Goal: Obtain resource: Obtain resource

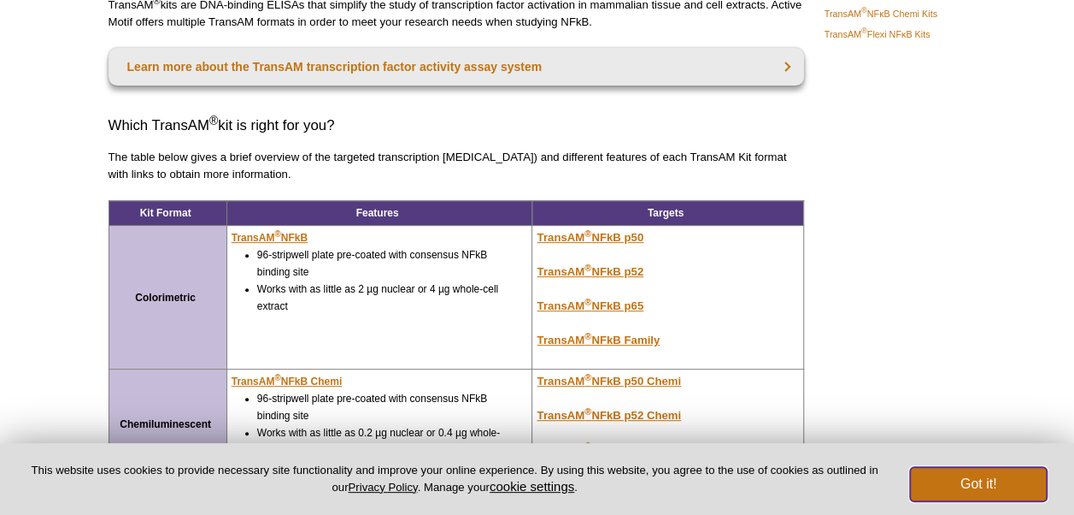
click at [986, 484] on button "Got it!" at bounding box center [978, 484] width 137 height 34
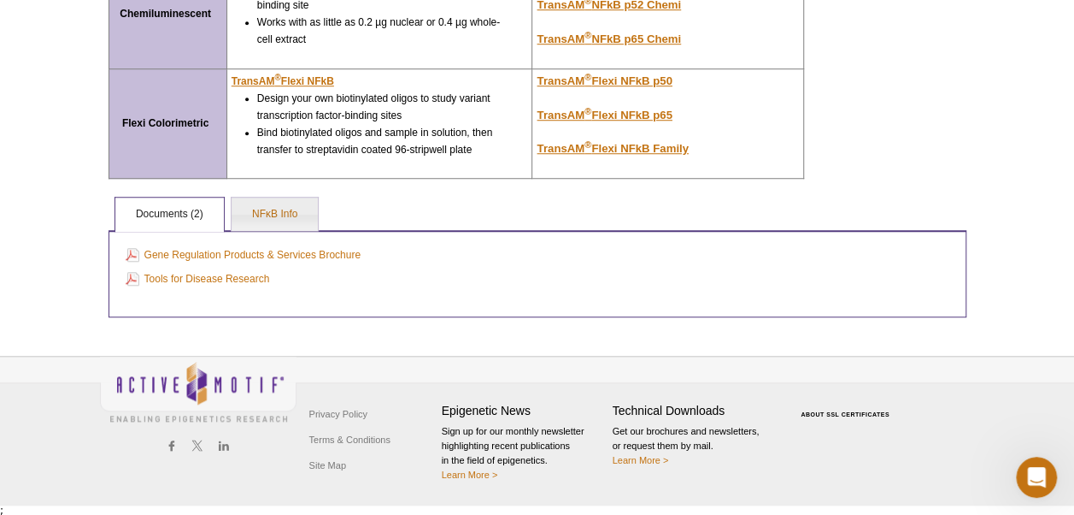
scroll to position [603, 0]
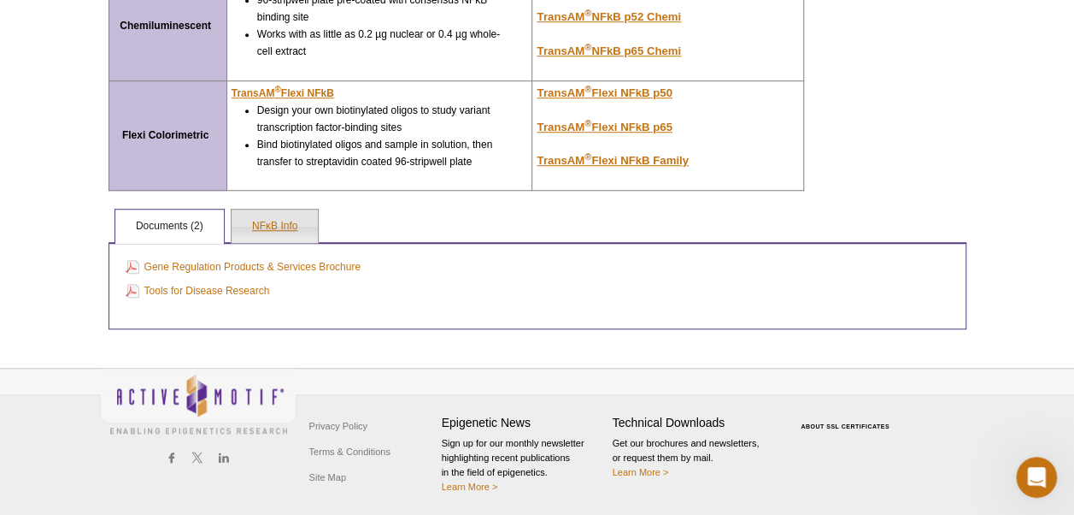
click at [273, 229] on link "NFκB Info" at bounding box center [275, 226] width 86 height 34
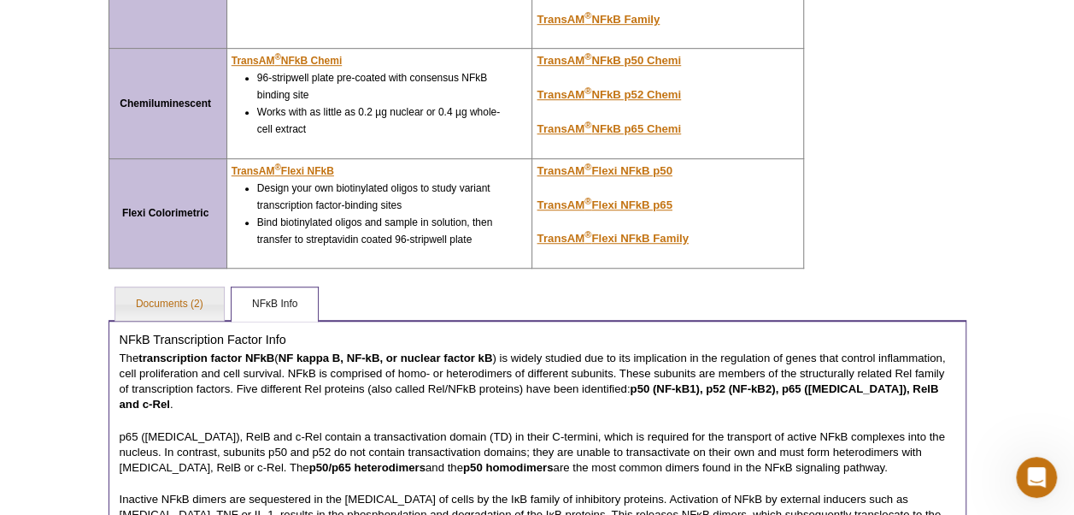
scroll to position [520, 0]
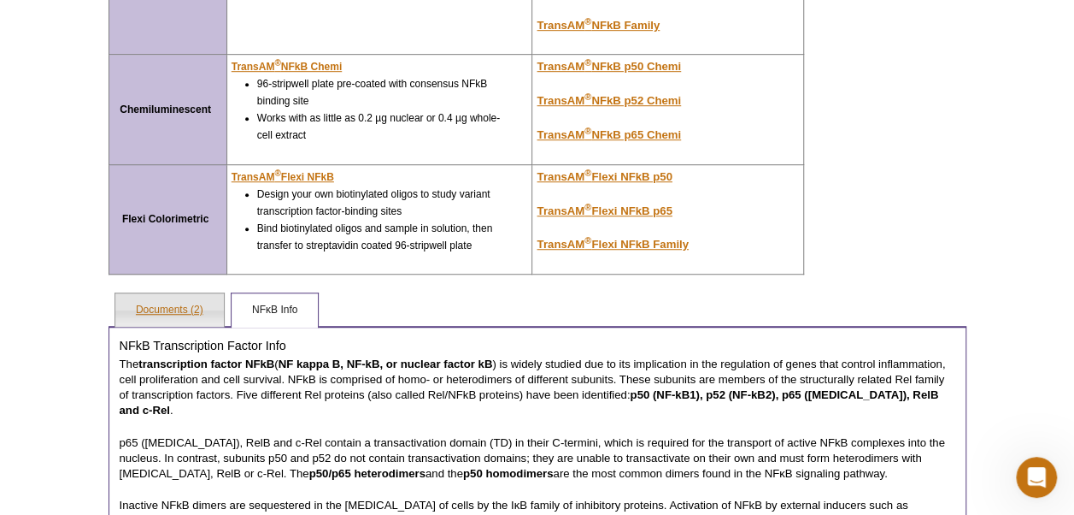
click at [186, 310] on link "Documents (2)" at bounding box center [169, 310] width 109 height 34
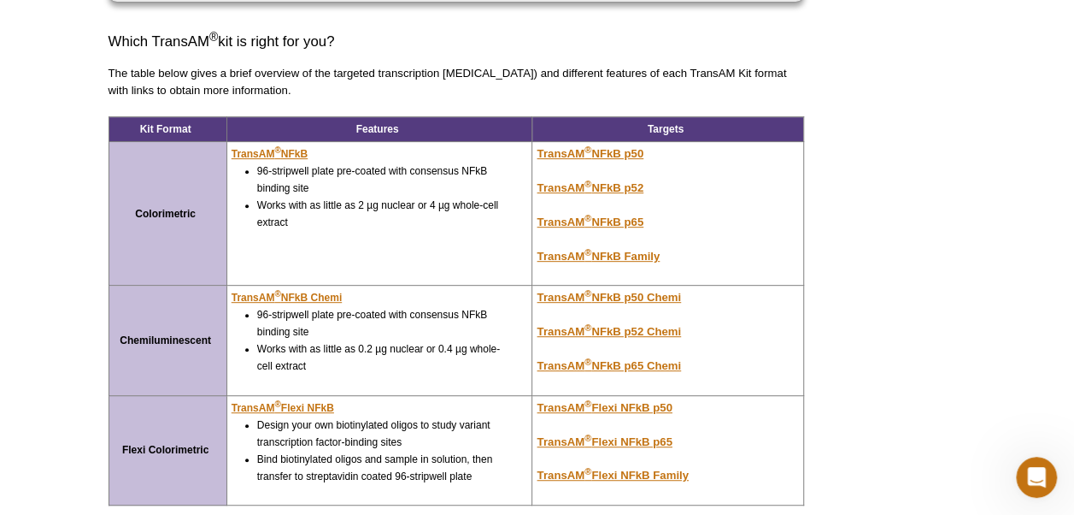
scroll to position [290, 0]
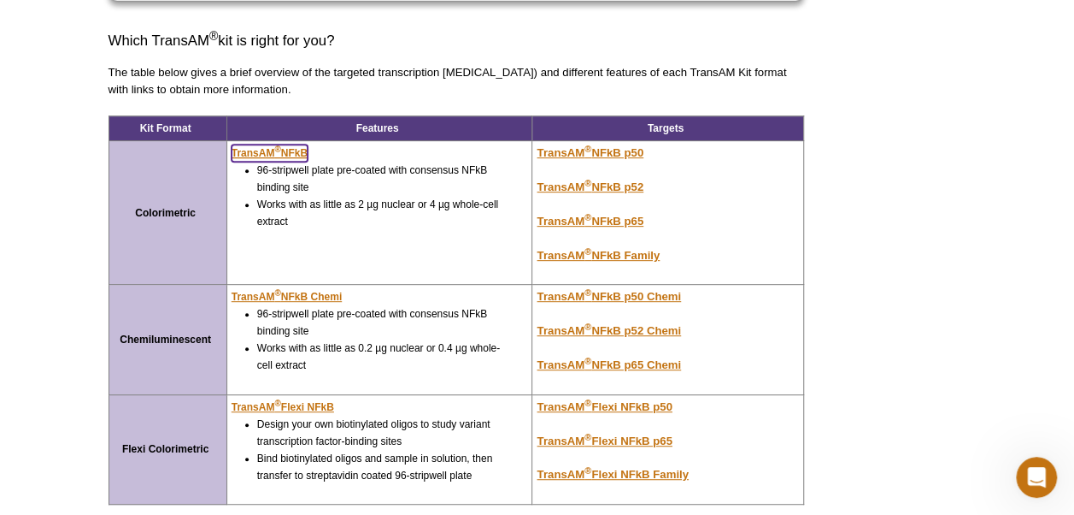
click at [255, 152] on u "TransAM ® NFkB" at bounding box center [270, 153] width 76 height 12
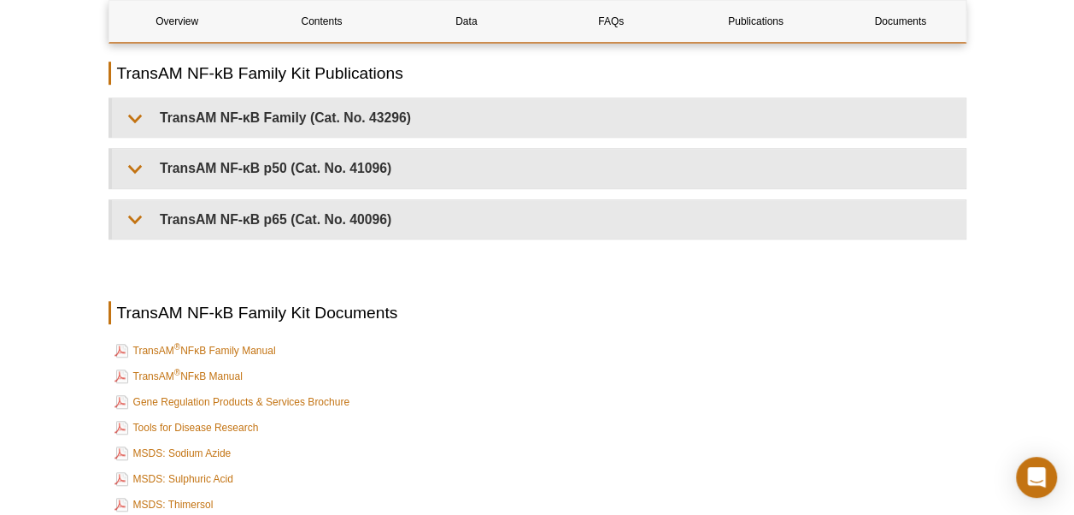
scroll to position [3901, 0]
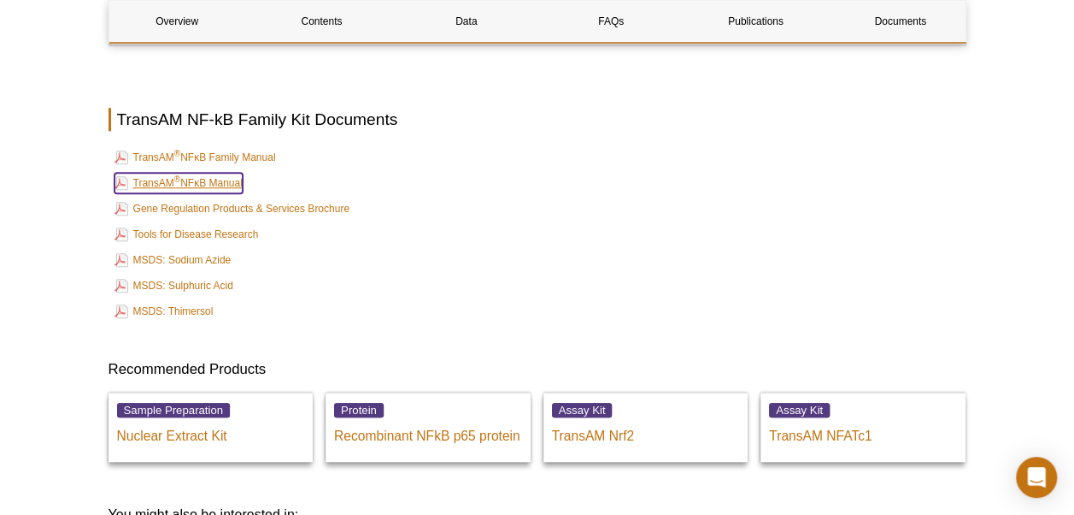
click at [206, 173] on link "TransAM ® NFκB Manual" at bounding box center [179, 183] width 128 height 21
